Goal: Transaction & Acquisition: Purchase product/service

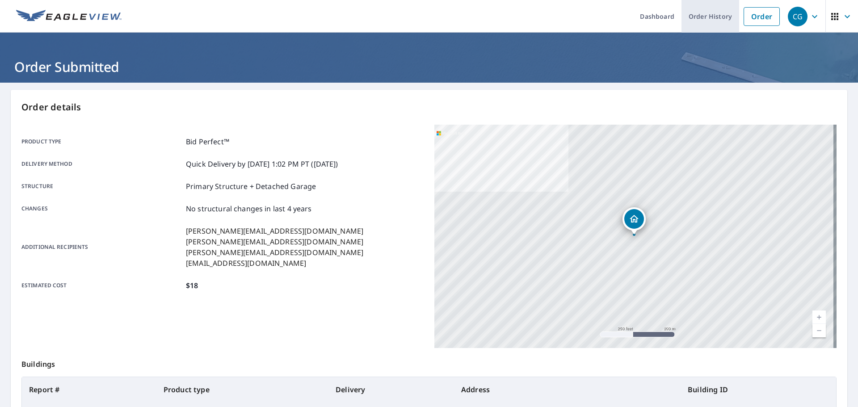
click at [743, 18] on link "Order" at bounding box center [761, 16] width 36 height 19
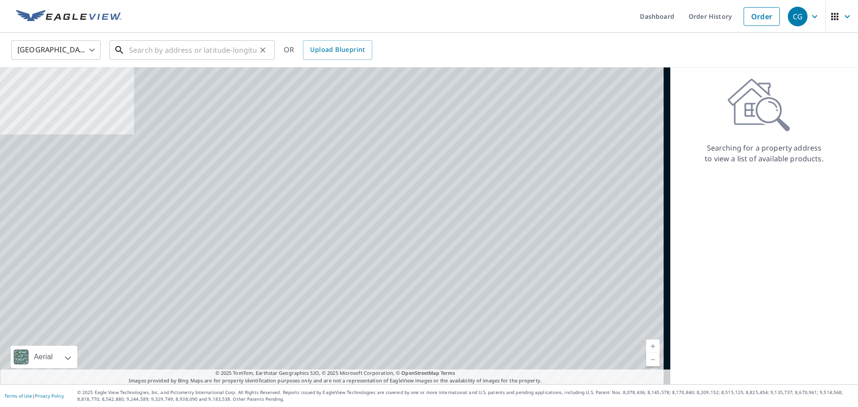
click at [176, 47] on input "text" at bounding box center [192, 50] width 127 height 25
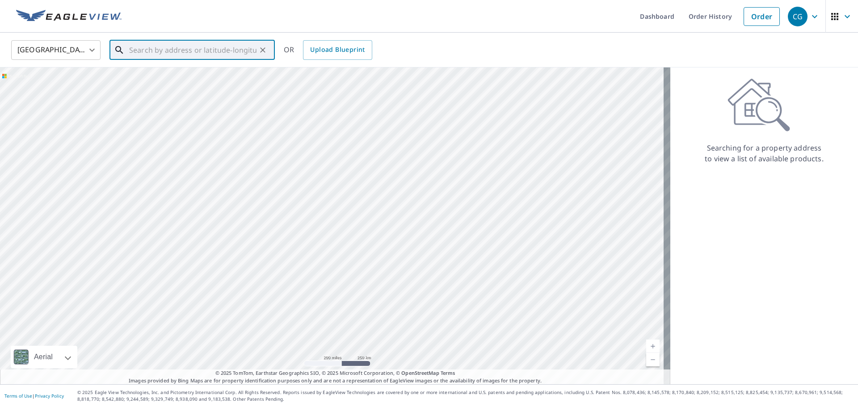
paste input "[STREET_ADDRESS][PERSON_NAME]"
click at [185, 76] on span "[STREET_ADDRESS]" at bounding box center [197, 76] width 140 height 11
type input "[STREET_ADDRESS]"
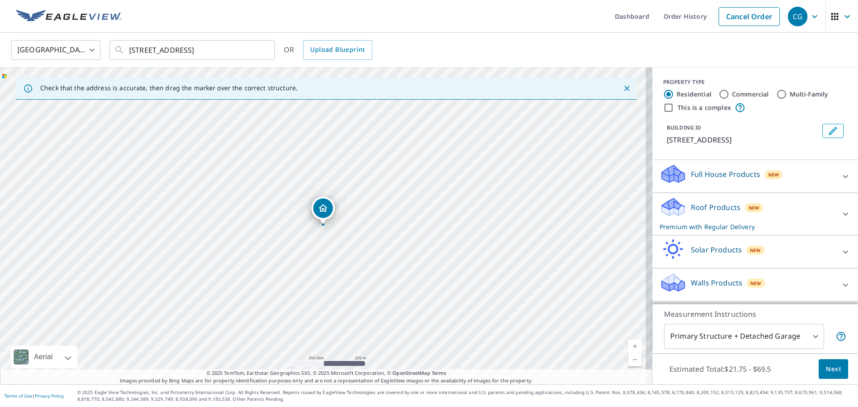
click at [703, 228] on p "Premium with Regular Delivery" at bounding box center [746, 226] width 175 height 9
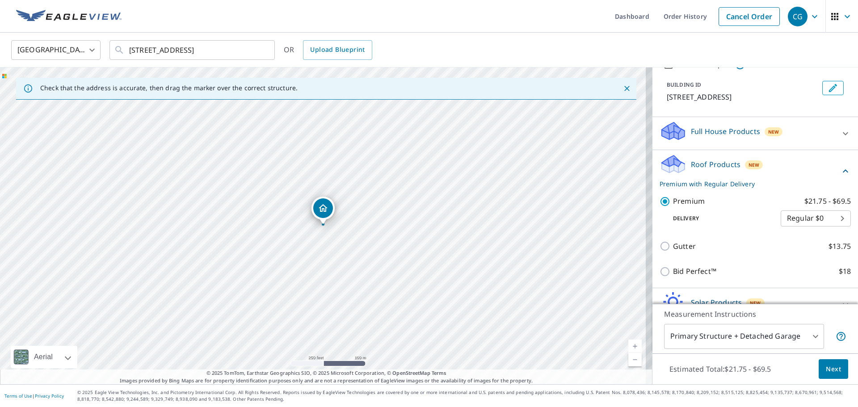
scroll to position [93, 0]
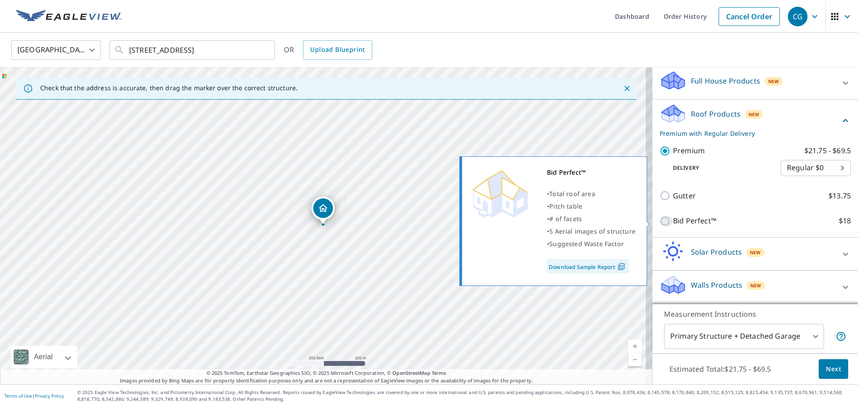
click at [659, 226] on input "Bid Perfect™ $18" at bounding box center [665, 221] width 13 height 11
checkbox input "true"
checkbox input "false"
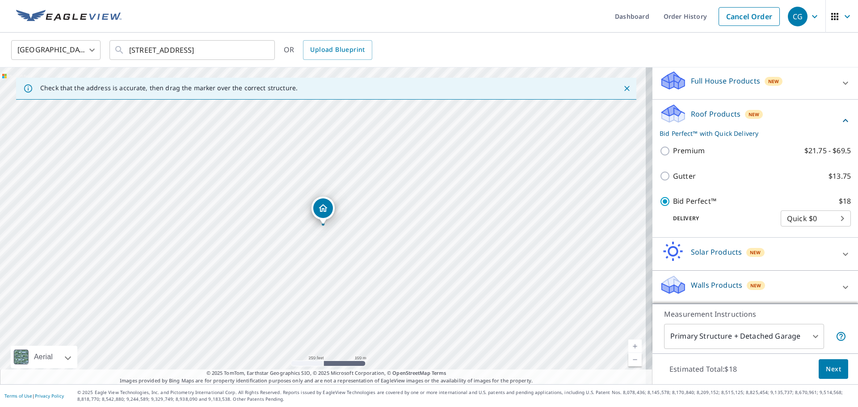
click at [835, 379] on div "Estimated Total: $18 Next" at bounding box center [755, 368] width 206 height 31
click at [831, 364] on span "Next" at bounding box center [833, 369] width 15 height 11
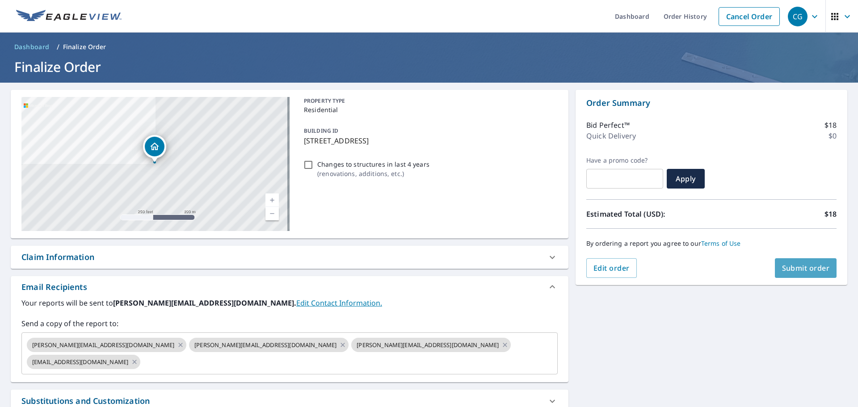
click at [801, 265] on span "Submit order" at bounding box center [806, 268] width 48 height 10
